Goal: Task Accomplishment & Management: Use online tool/utility

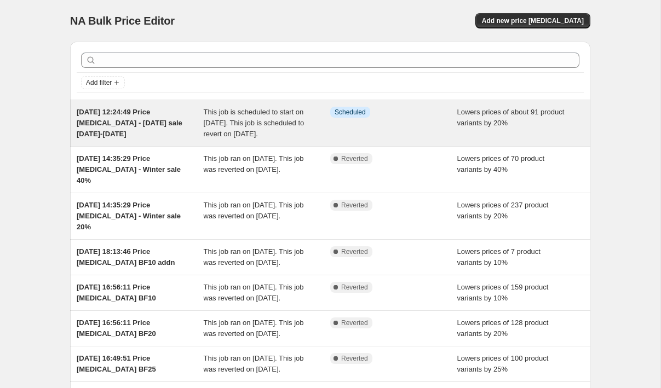
click at [293, 121] on span "This job is scheduled to start on [DATE]. This job is scheduled to revert on [D…" at bounding box center [254, 123] width 101 height 30
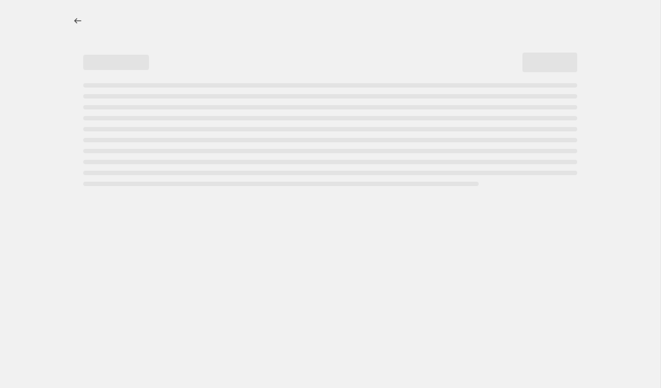
select select "percentage"
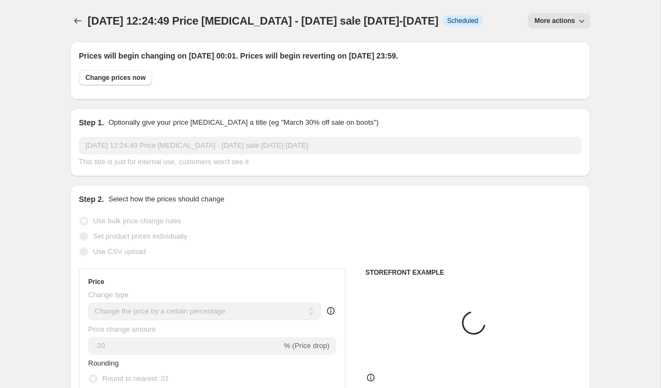
select select "collection"
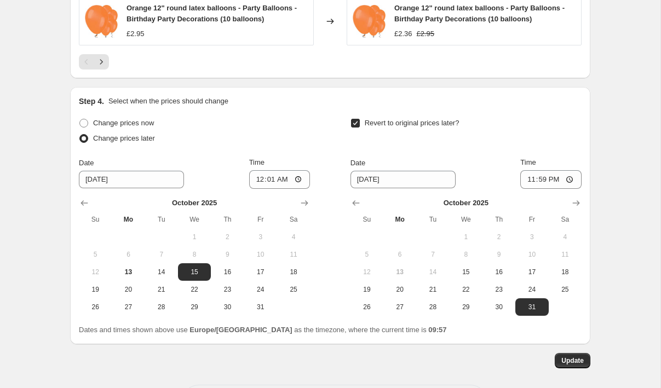
scroll to position [1045, 0]
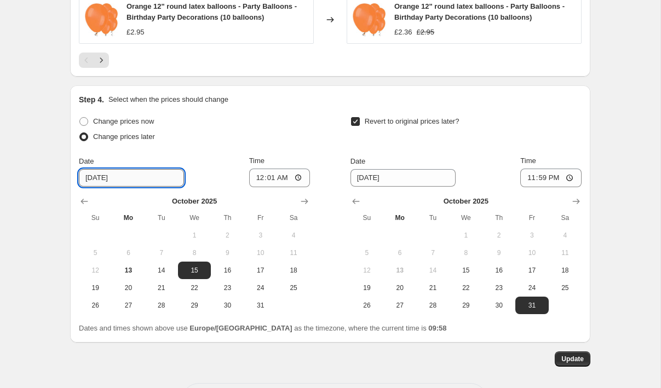
drag, startPoint x: 102, startPoint y: 189, endPoint x: 111, endPoint y: 204, distance: 16.7
click at [102, 187] on input "[DATE]" at bounding box center [131, 178] width 105 height 18
type input "[DATE]"
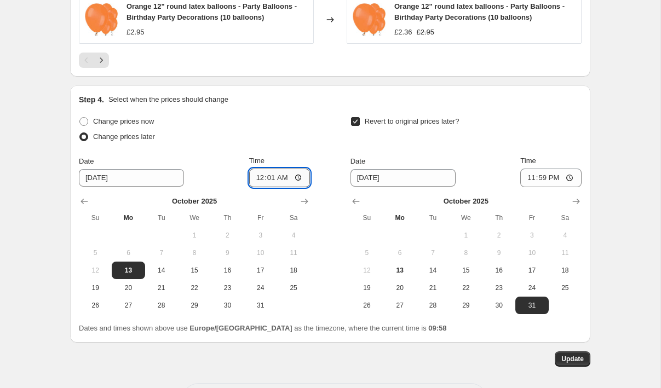
click at [284, 187] on input "00:01" at bounding box center [279, 178] width 61 height 19
click at [268, 187] on input "00:01" at bounding box center [279, 178] width 61 height 19
type input "10:15"
click at [579, 364] on span "Update" at bounding box center [572, 359] width 22 height 9
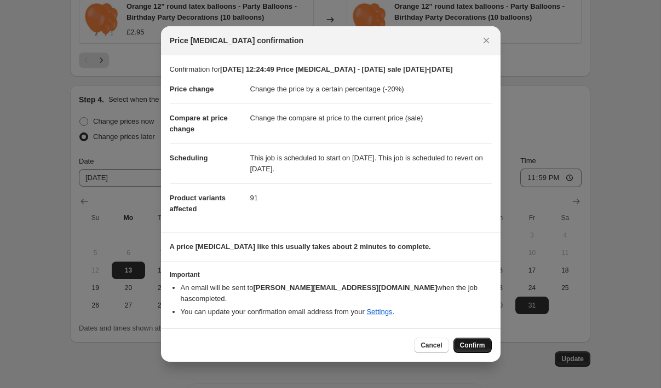
click at [479, 349] on span "Confirm" at bounding box center [472, 345] width 25 height 9
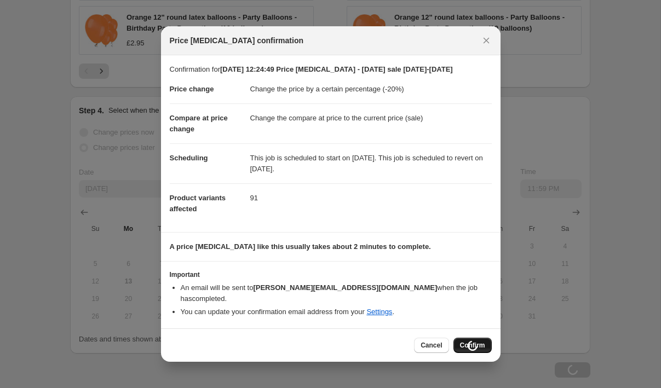
scroll to position [1056, 0]
